Goal: Check status: Check status

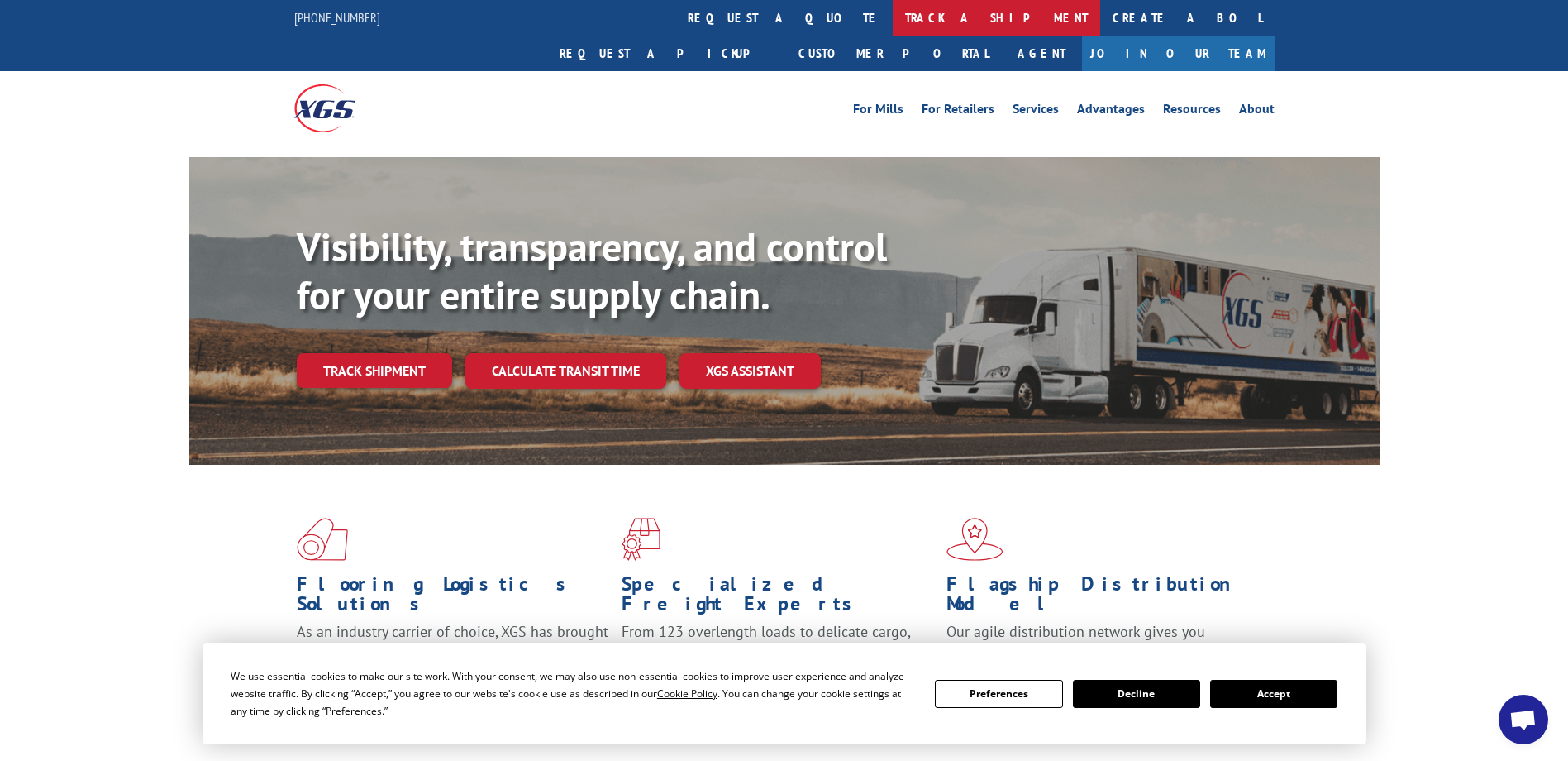
click at [893, 12] on link "track a shipment" at bounding box center [996, 17] width 207 height 36
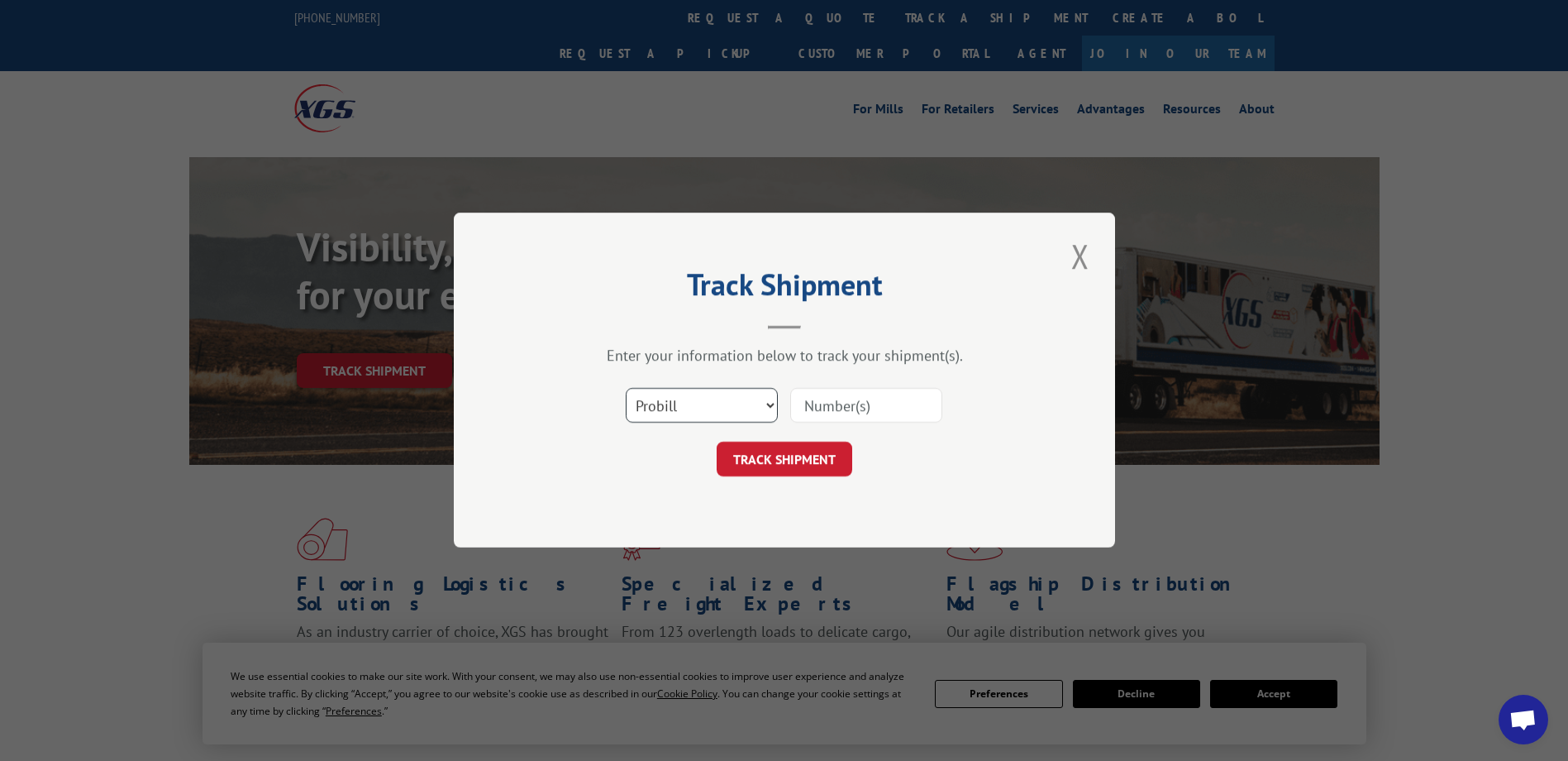
click at [693, 400] on select "Select category... Probill BOL PO" at bounding box center [702, 406] width 152 height 35
select select "po"
click at [626, 388] on select "Select category... Probill BOL PO" at bounding box center [702, 406] width 152 height 35
click at [840, 392] on input at bounding box center [867, 406] width 152 height 35
paste input "66534428"
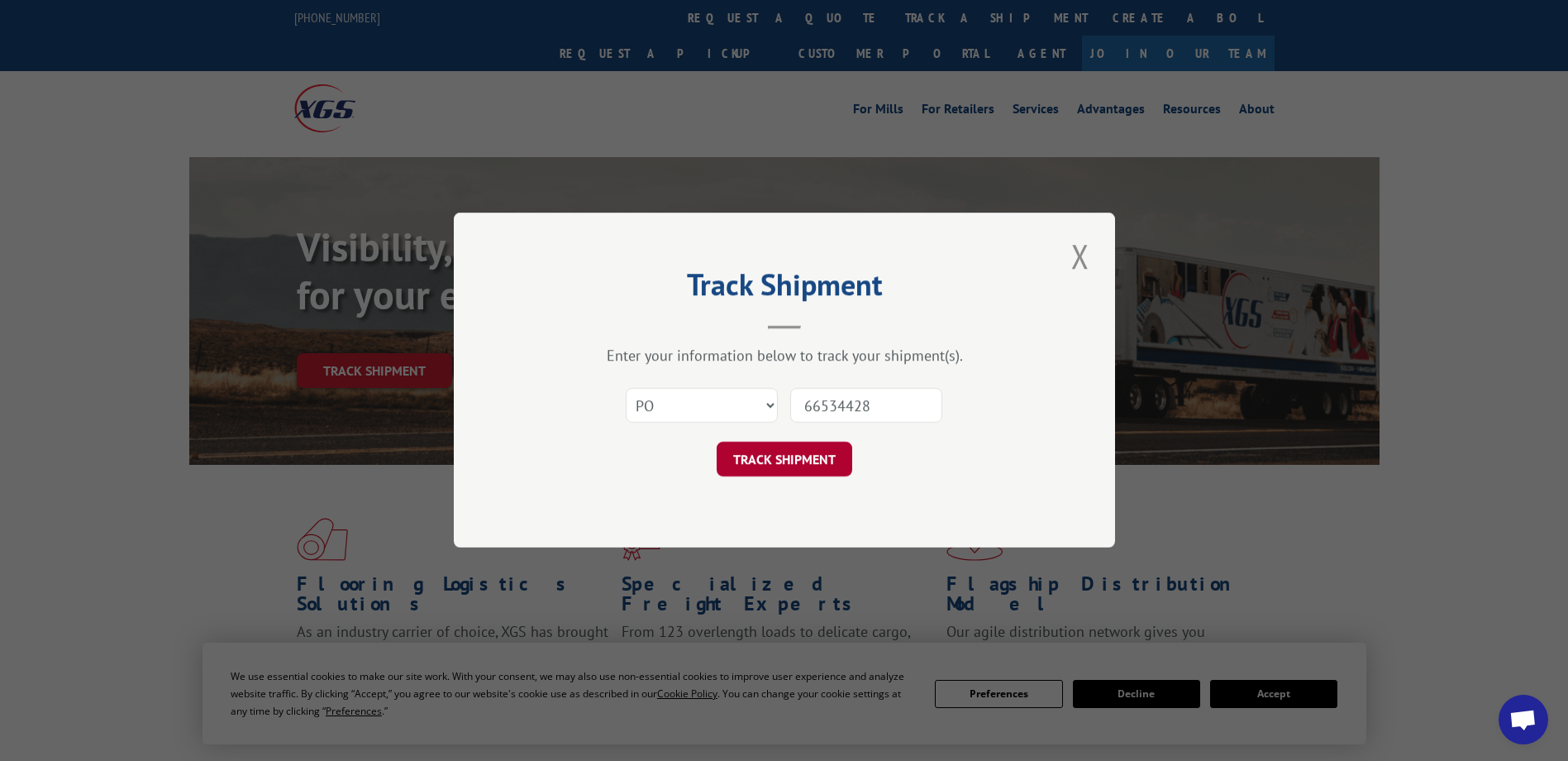
type input "66534428"
click at [801, 463] on button "TRACK SHIPMENT" at bounding box center [784, 460] width 136 height 35
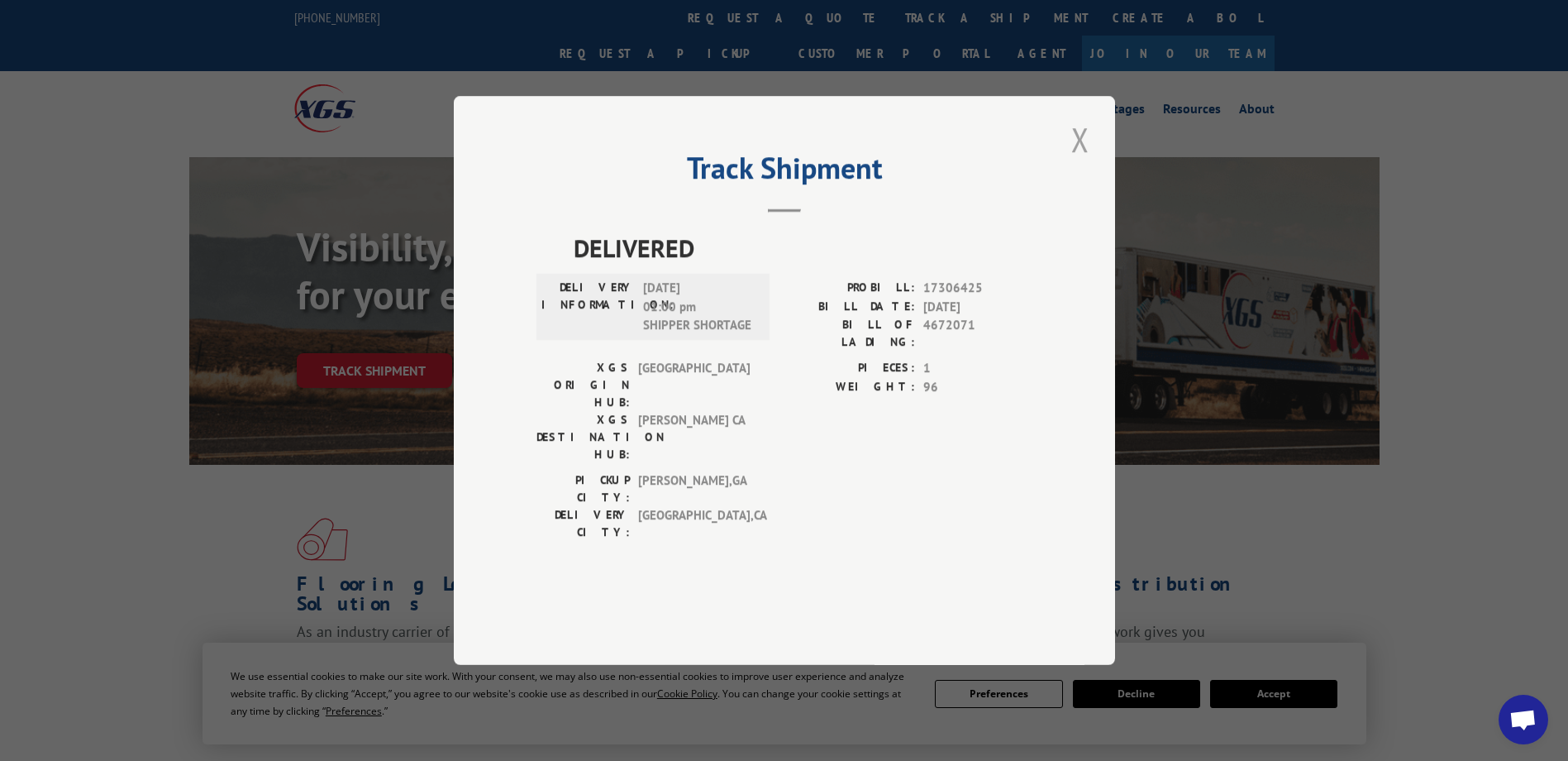
click at [1088, 162] on button "Close modal" at bounding box center [1081, 139] width 28 height 45
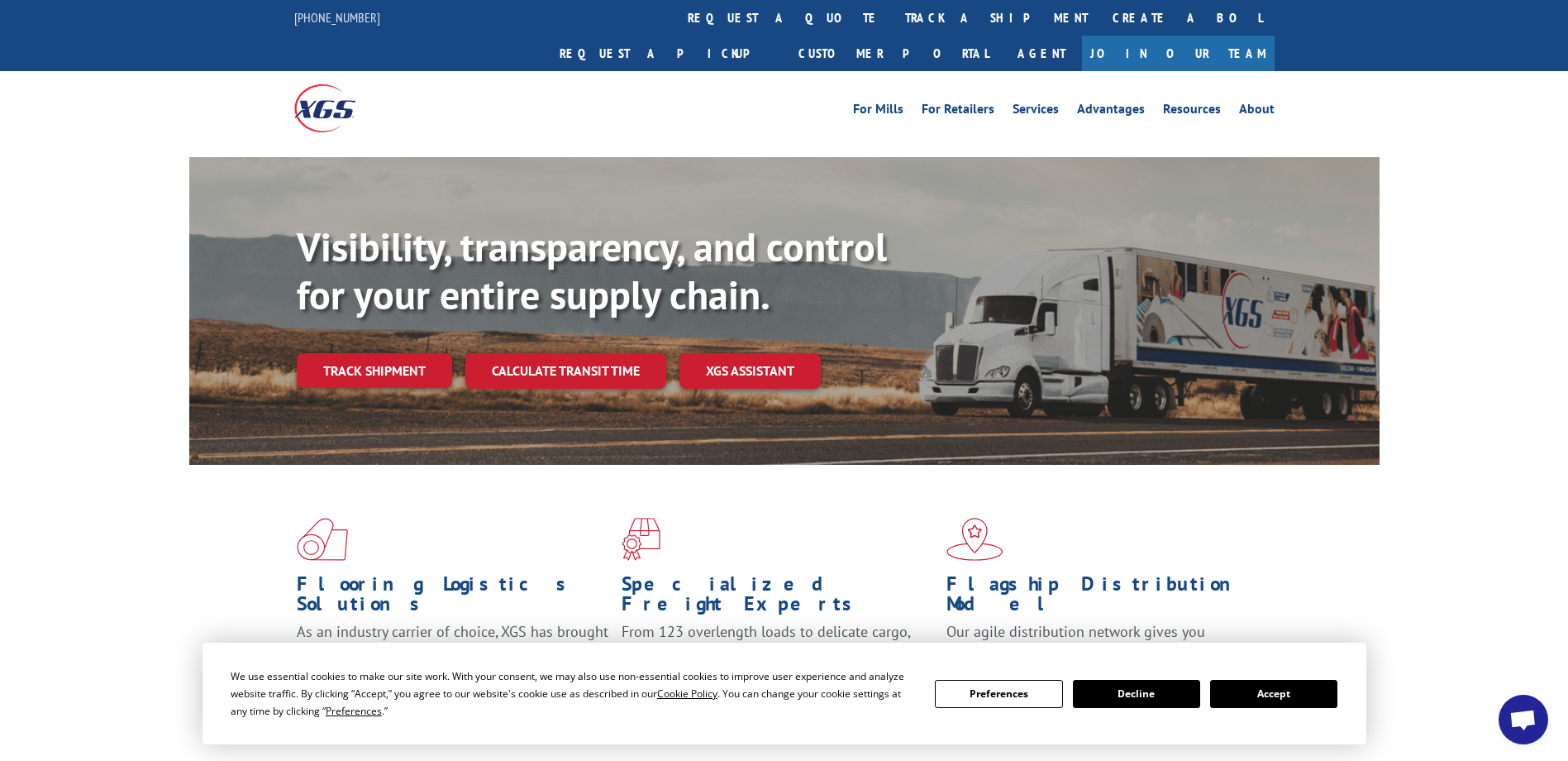
click at [893, 13] on link "track a shipment" at bounding box center [996, 17] width 207 height 36
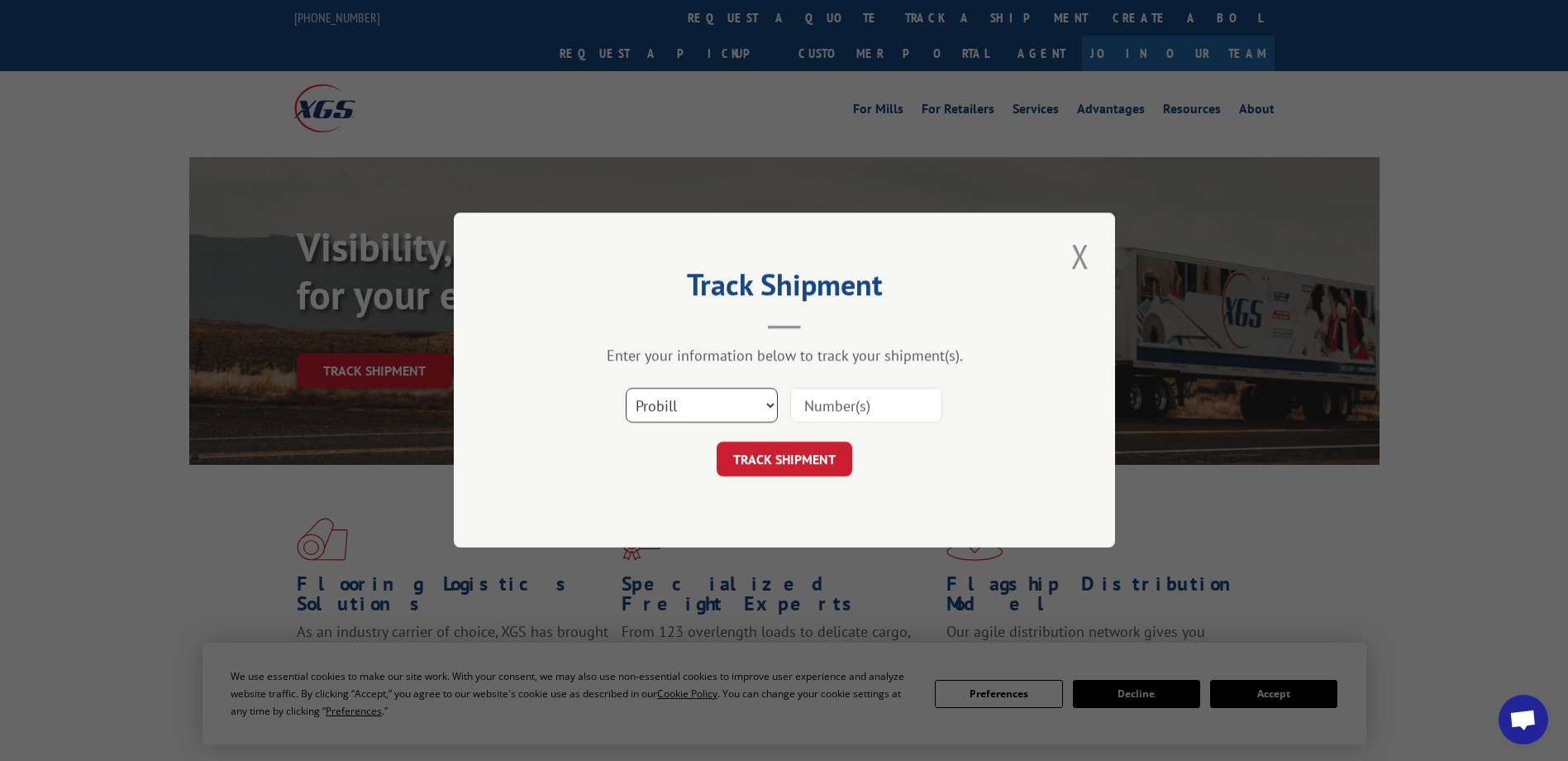
click at [730, 404] on select "Select category... Probill BOL PO" at bounding box center [702, 406] width 152 height 35
select select "po"
click at [626, 388] on select "Select category... Probill BOL PO" at bounding box center [702, 406] width 152 height 35
click at [882, 399] on input at bounding box center [867, 406] width 152 height 35
paste input "43516968"
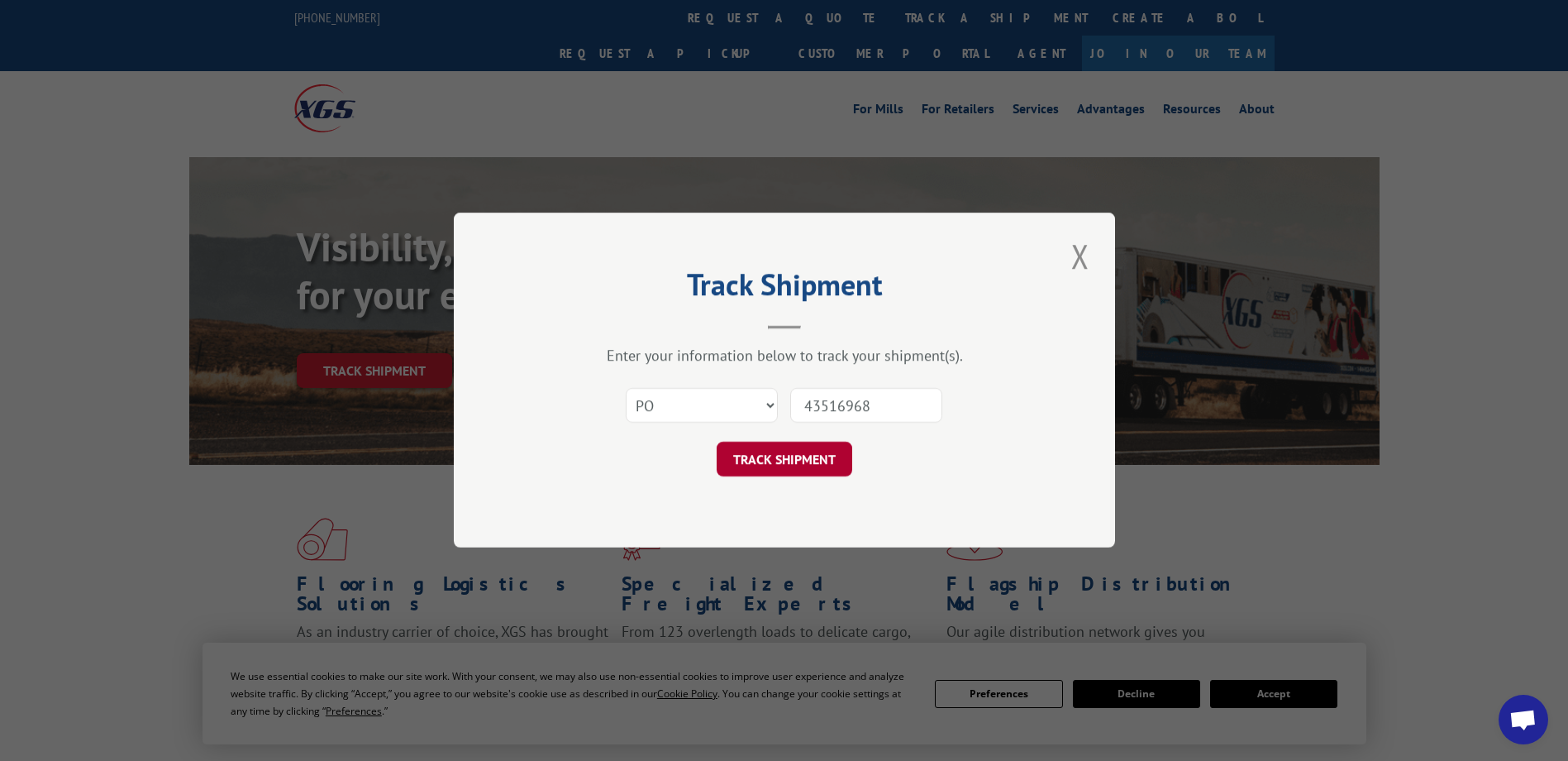
type input "43516968"
click at [786, 457] on button "TRACK SHIPMENT" at bounding box center [784, 460] width 136 height 35
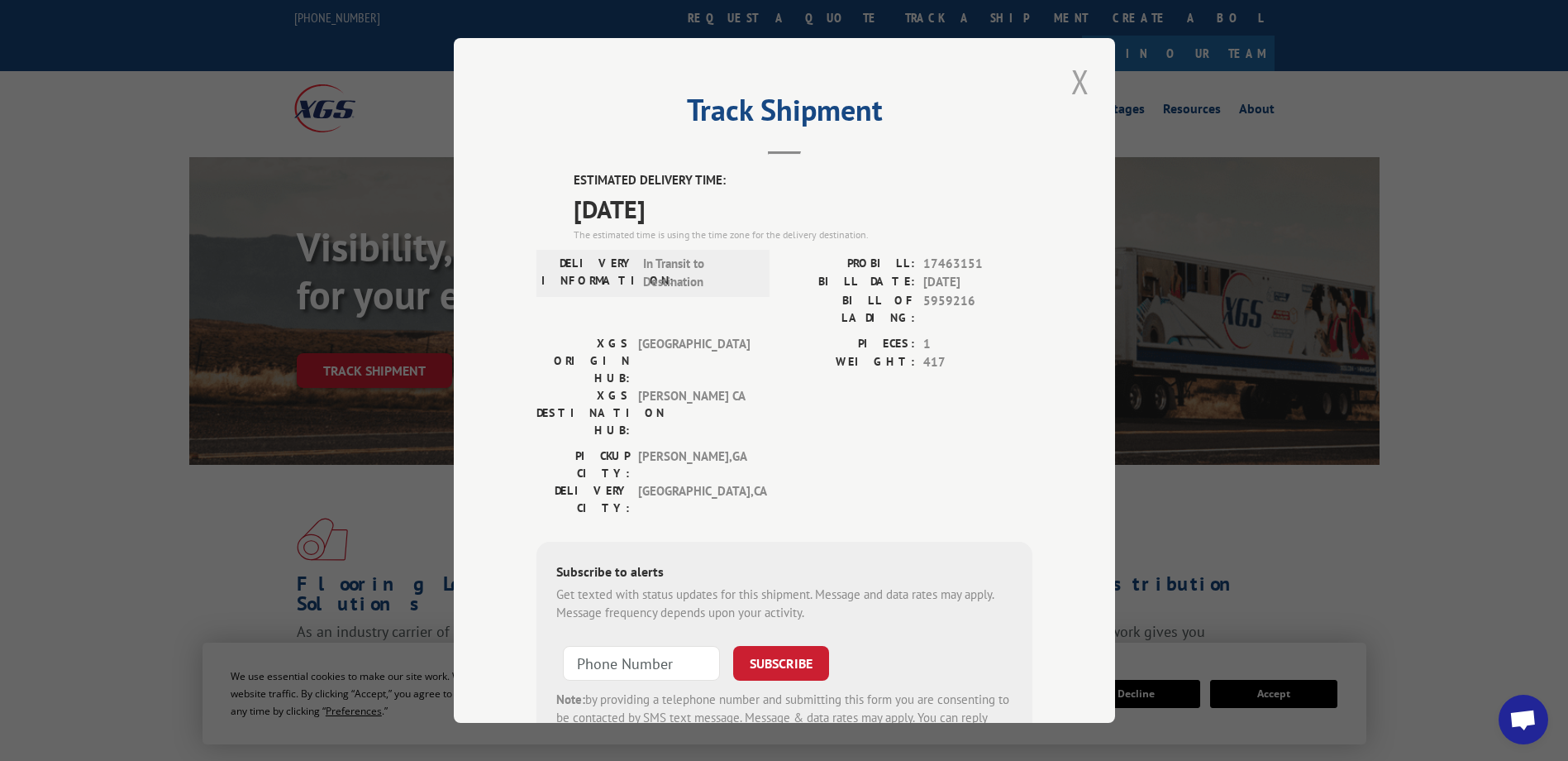
click at [1077, 87] on button "Close modal" at bounding box center [1081, 81] width 28 height 45
